Goal: Task Accomplishment & Management: Manage account settings

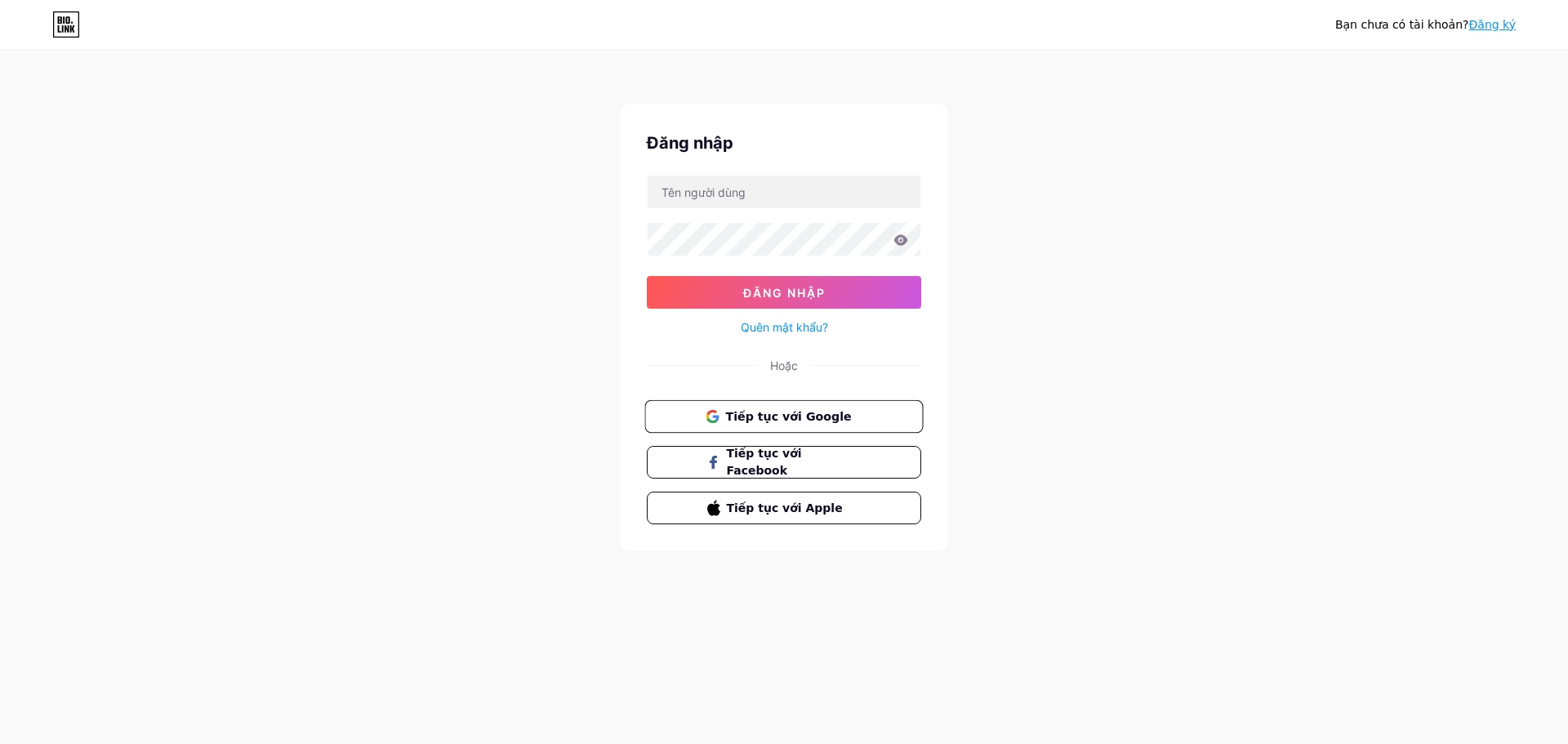
click at [724, 411] on span "Tiếp tục với Google" at bounding box center [783, 416] width 157 height 17
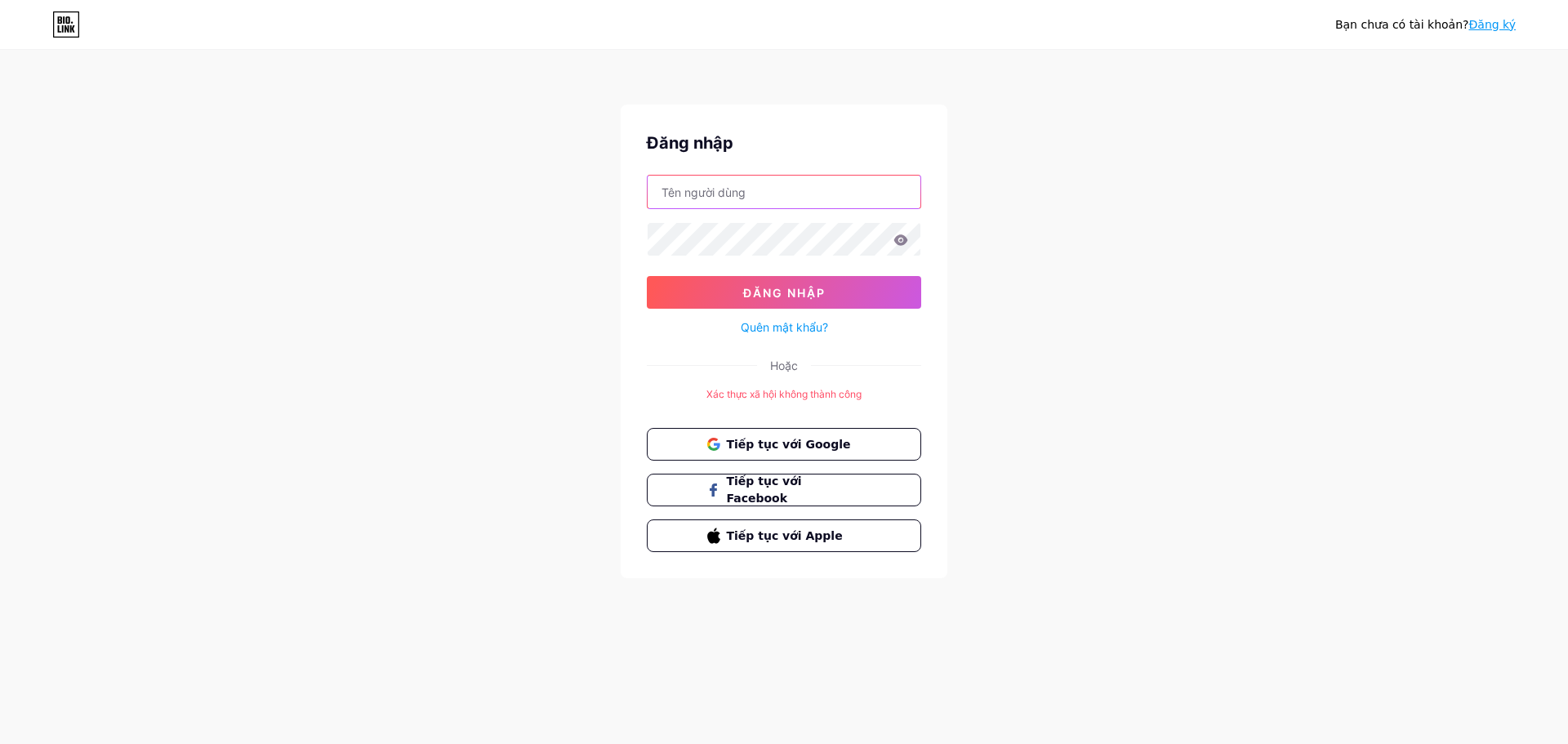
click at [756, 178] on input "text" at bounding box center [783, 191] width 273 height 33
click at [833, 454] on button "Tiếp tục với Google" at bounding box center [783, 445] width 278 height 34
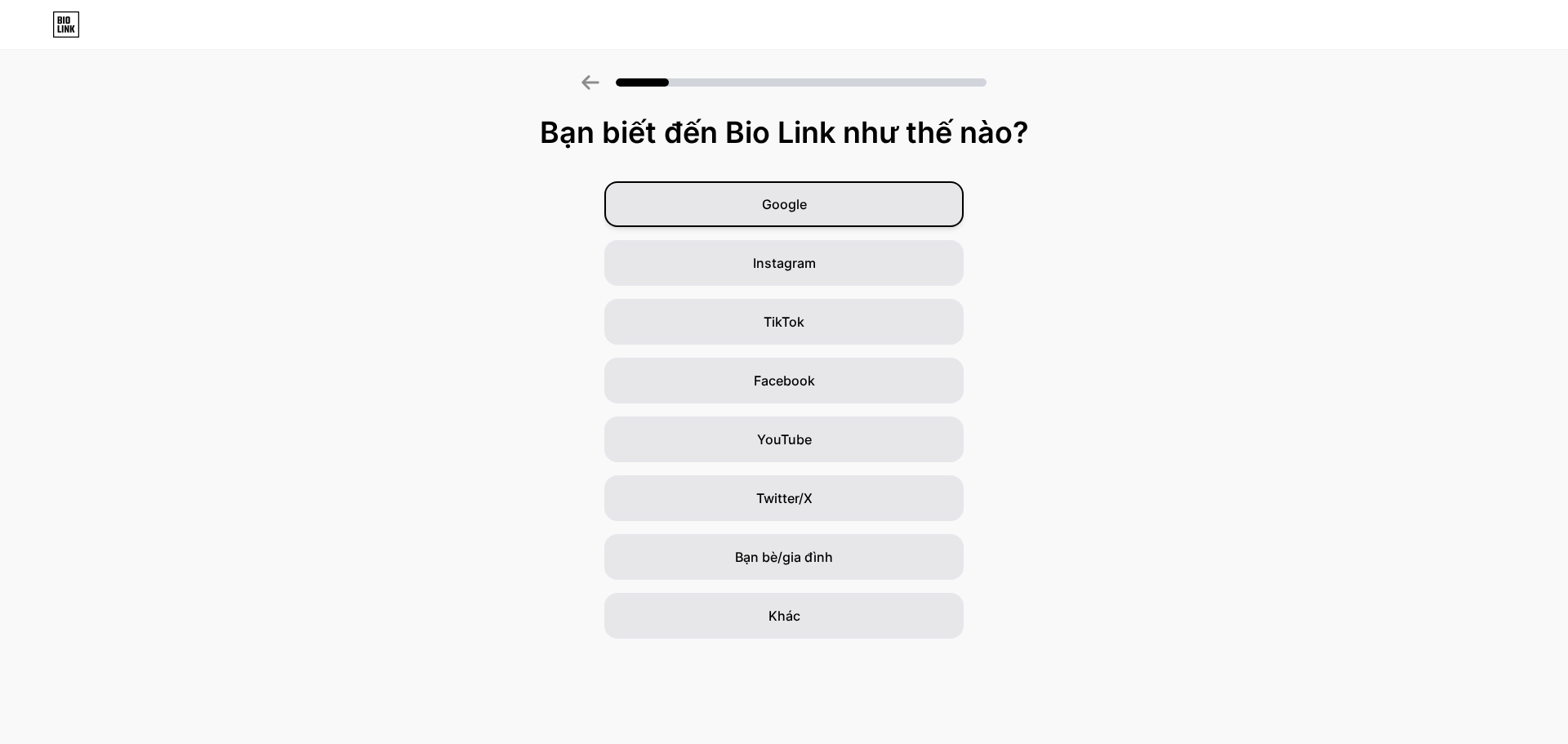
click at [740, 200] on div "Google" at bounding box center [784, 204] width 359 height 46
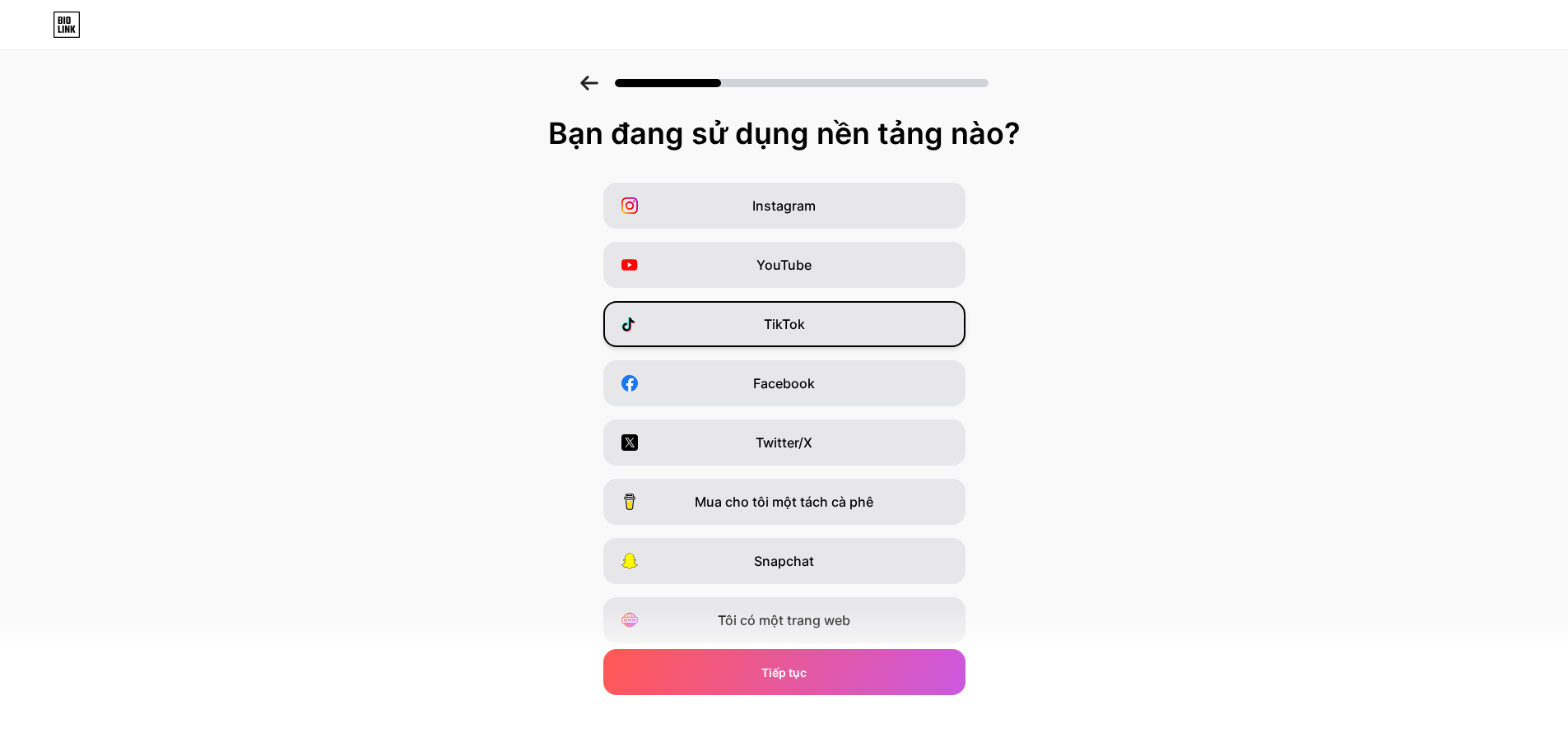
click at [787, 322] on font "TikTok" at bounding box center [784, 324] width 41 height 16
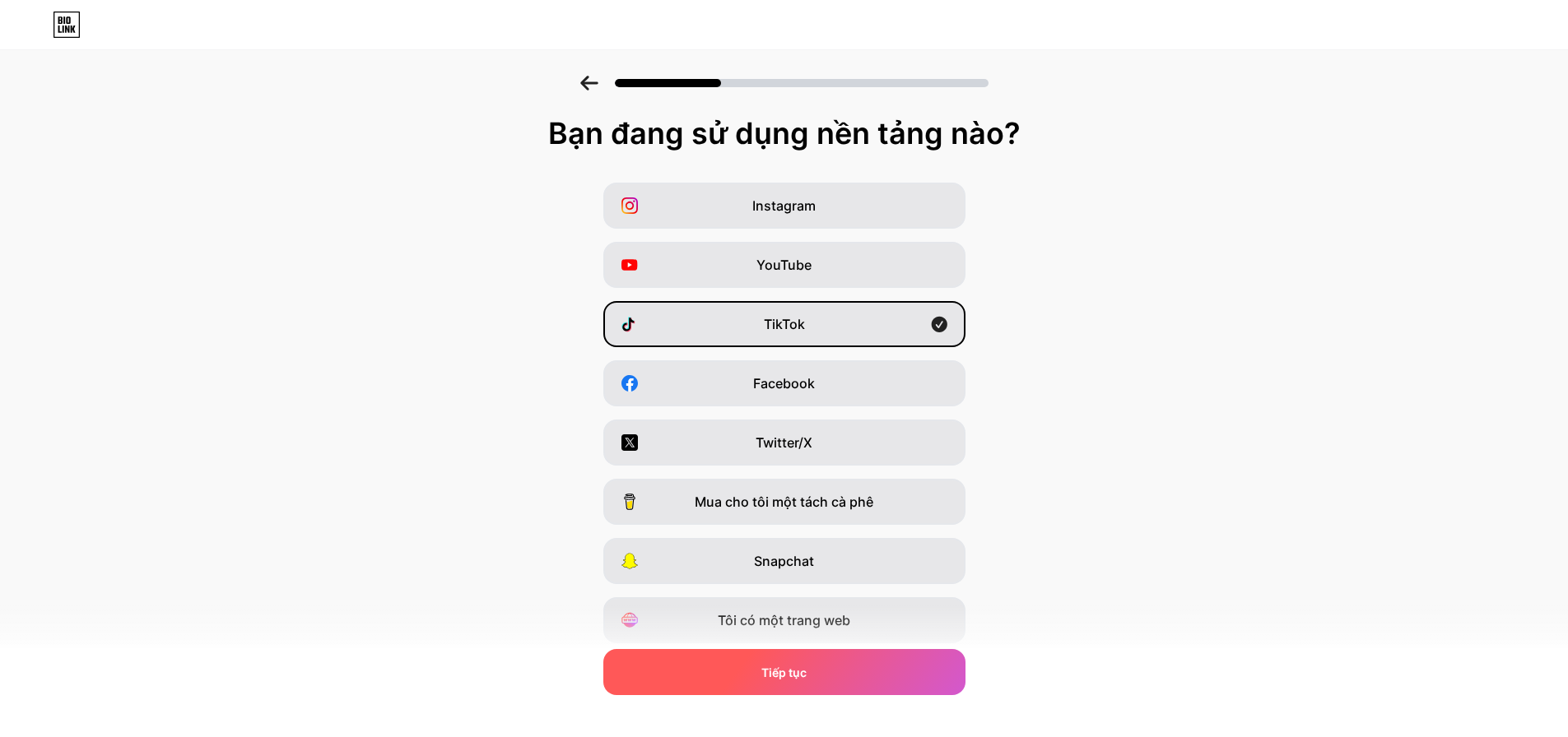
click at [816, 680] on div "Tiếp tục" at bounding box center [784, 672] width 362 height 46
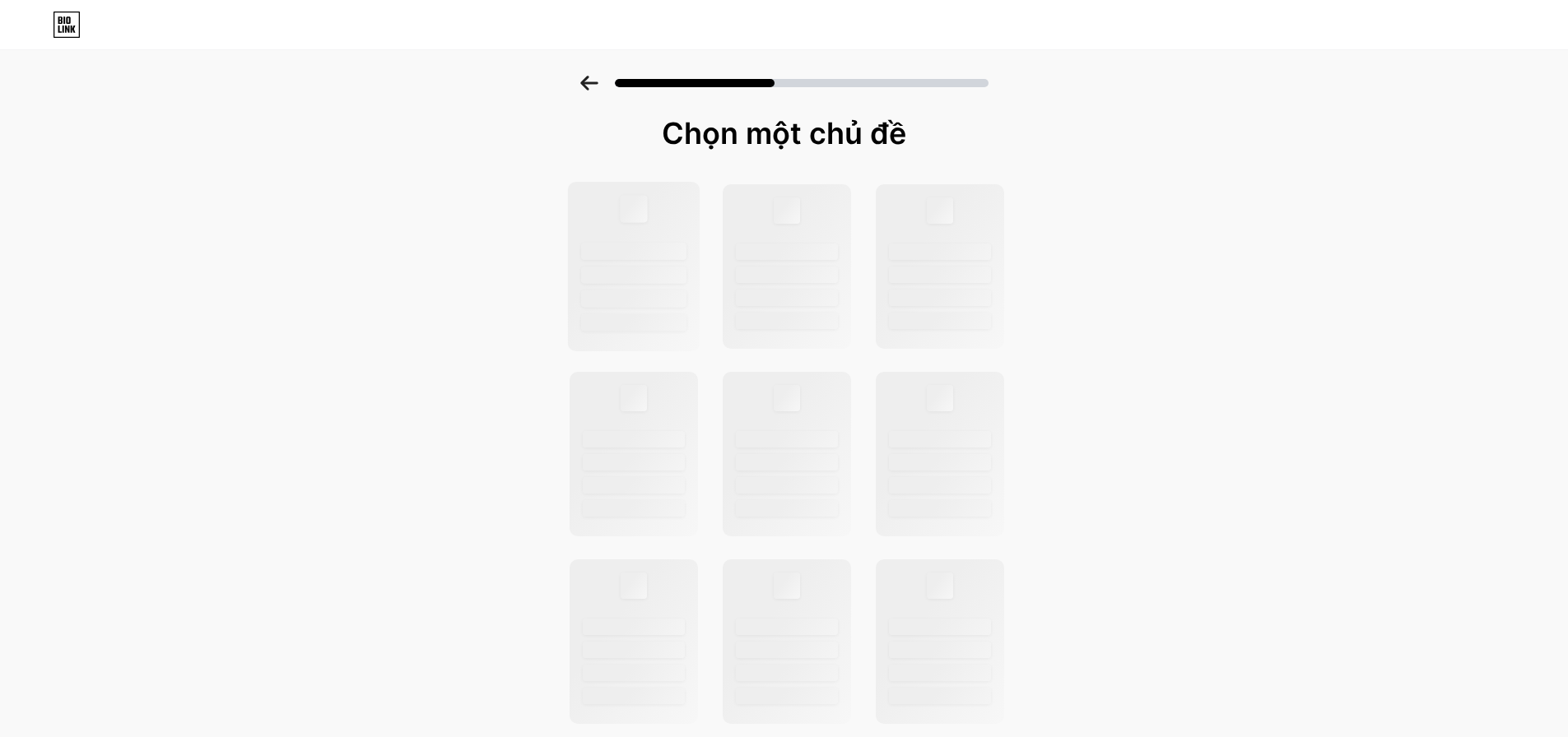
click at [629, 224] on div at bounding box center [633, 266] width 133 height 170
click at [834, 269] on div at bounding box center [787, 275] width 106 height 17
click at [949, 287] on div at bounding box center [939, 266] width 133 height 170
click at [790, 274] on div at bounding box center [787, 275] width 106 height 17
click at [795, 274] on div at bounding box center [787, 275] width 106 height 17
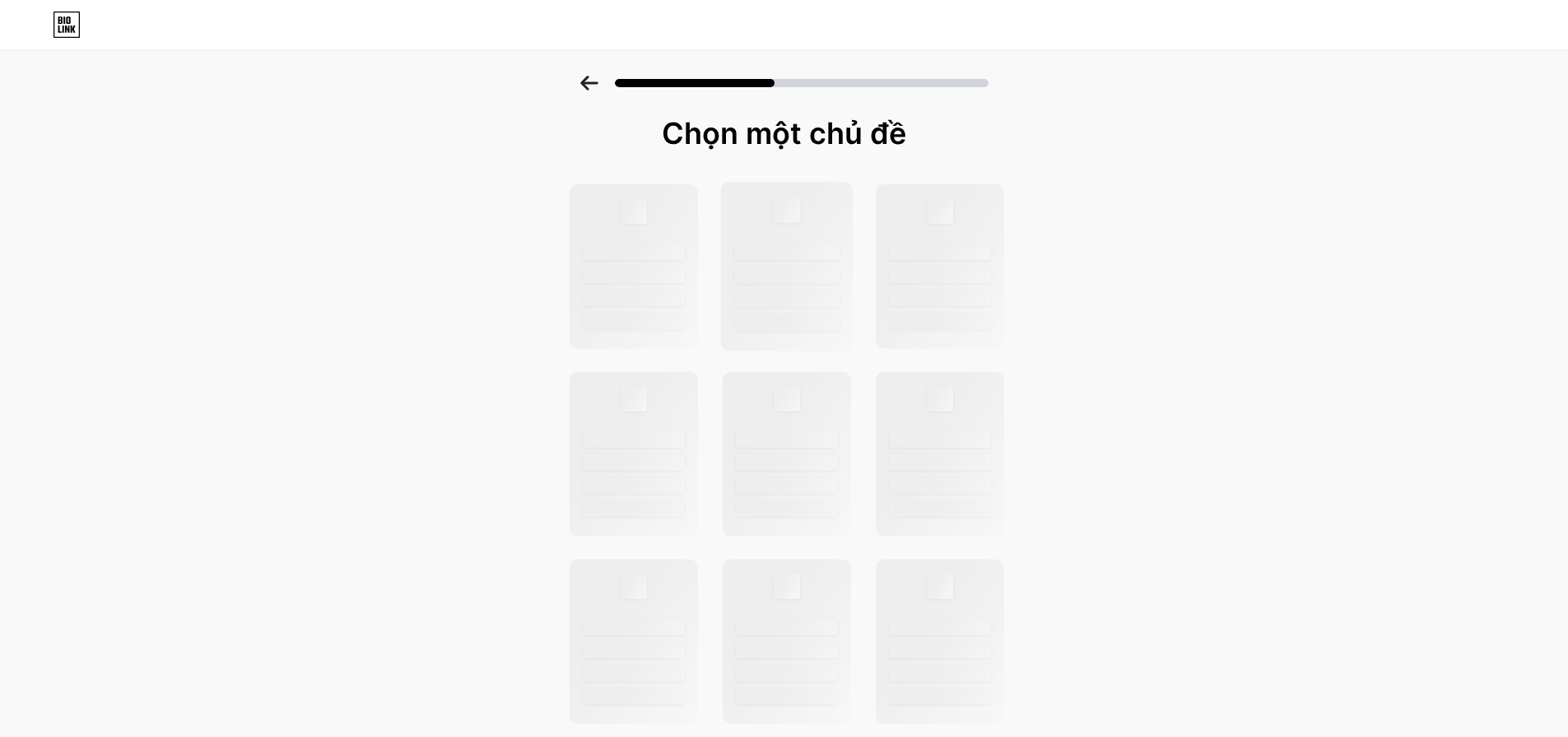
drag, startPoint x: 794, startPoint y: 270, endPoint x: 844, endPoint y: 257, distance: 51.7
click at [794, 266] on div at bounding box center [787, 275] width 106 height 17
drag, startPoint x: 844, startPoint y: 257, endPoint x: 813, endPoint y: 313, distance: 64.0
click at [853, 270] on div at bounding box center [786, 266] width 133 height 170
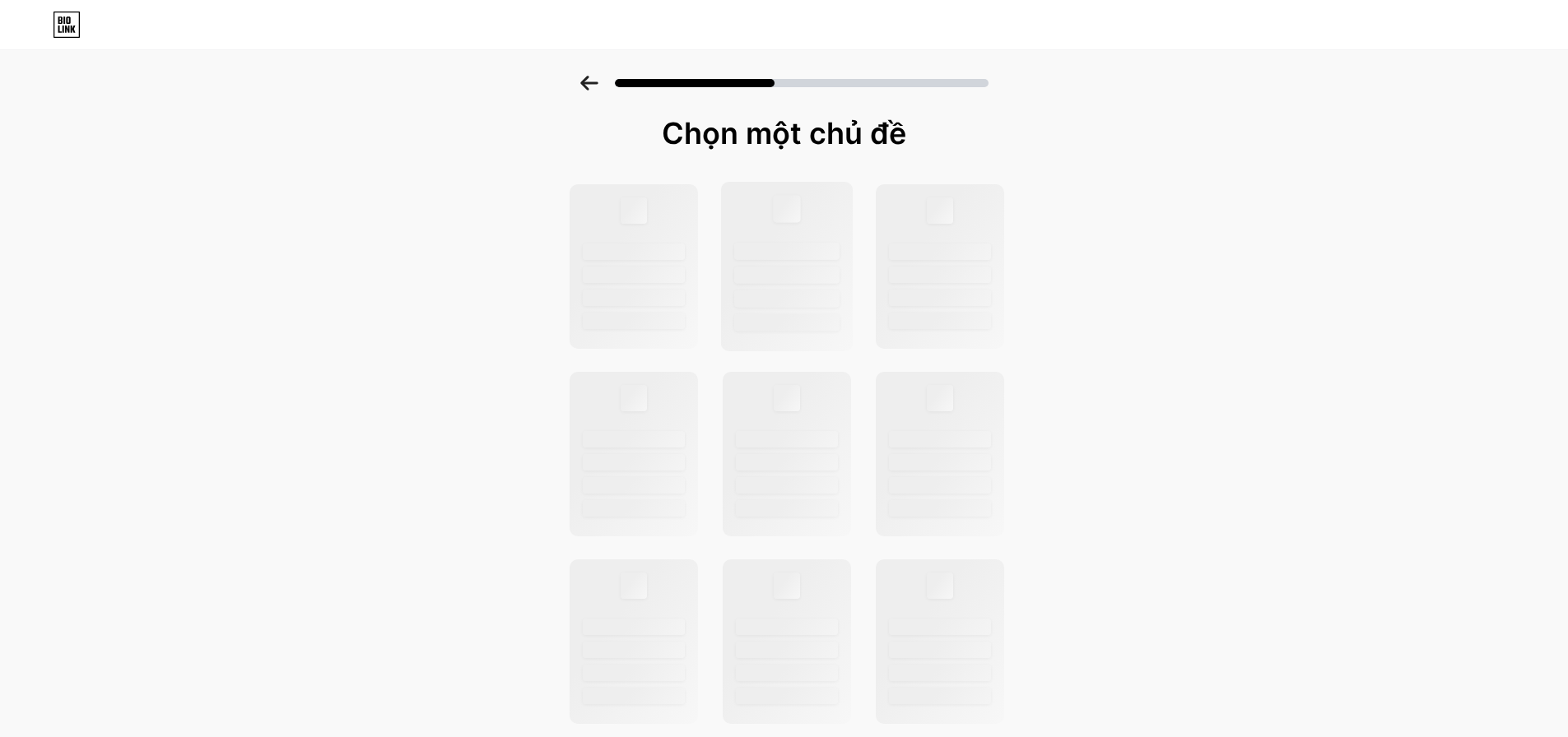
drag, startPoint x: 855, startPoint y: 270, endPoint x: 760, endPoint y: 266, distance: 95.1
click at [822, 272] on div at bounding box center [786, 266] width 133 height 170
click at [760, 266] on div at bounding box center [786, 266] width 133 height 170
drag, startPoint x: 760, startPoint y: 266, endPoint x: 851, endPoint y: 276, distance: 91.5
click at [761, 266] on div at bounding box center [786, 266] width 133 height 170
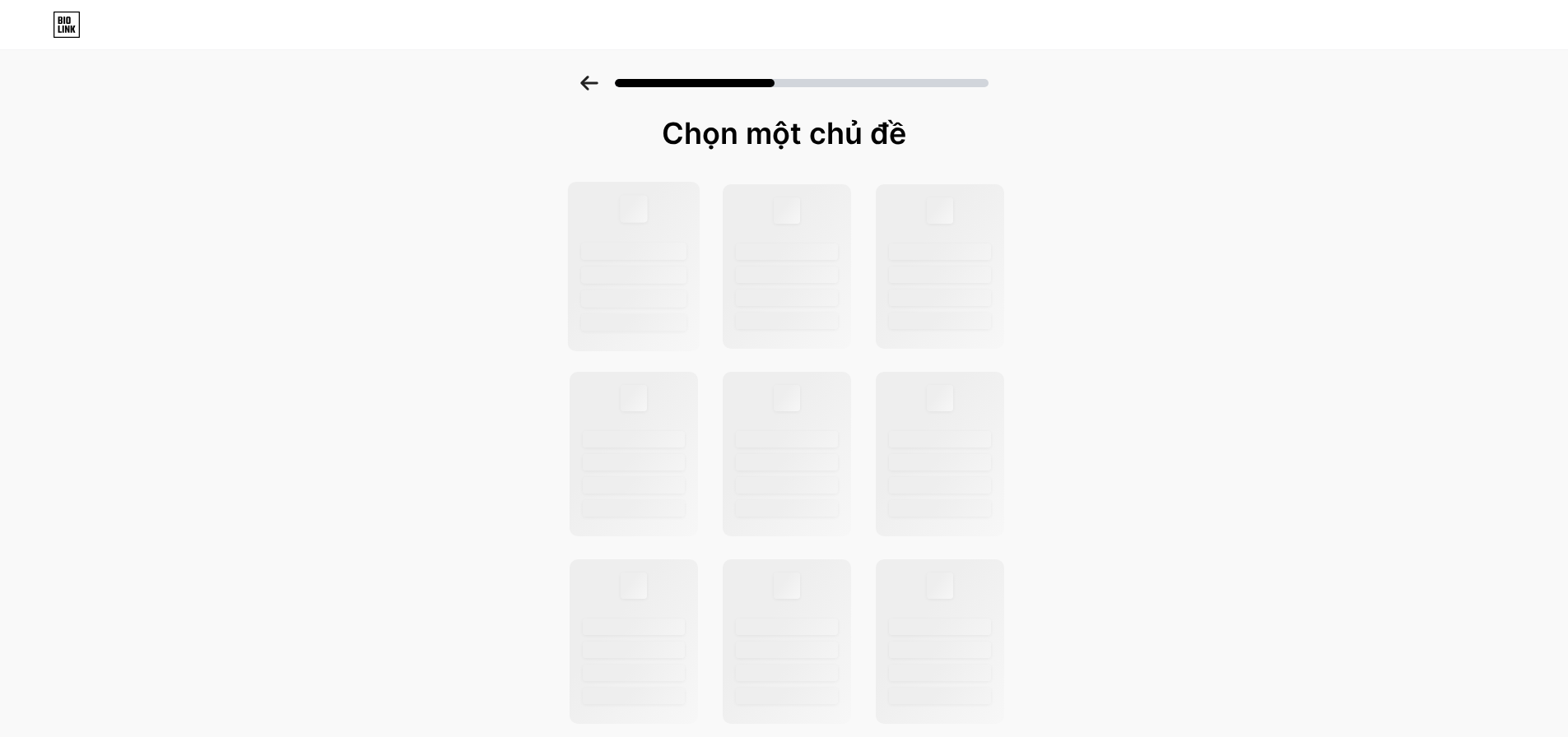
drag, startPoint x: 683, startPoint y: 257, endPoint x: 702, endPoint y: 249, distance: 20.6
click at [685, 257] on div at bounding box center [633, 251] width 106 height 17
click at [700, 249] on div at bounding box center [633, 266] width 133 height 170
